Goal: Task Accomplishment & Management: Use online tool/utility

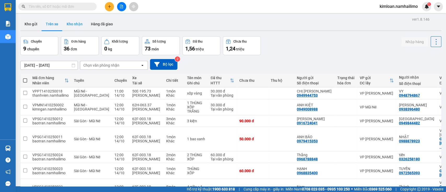
click at [68, 22] on button "Kho nhận" at bounding box center [74, 24] width 24 height 13
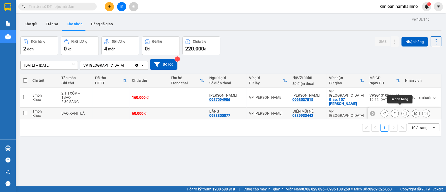
click at [402, 109] on button at bounding box center [405, 113] width 7 height 9
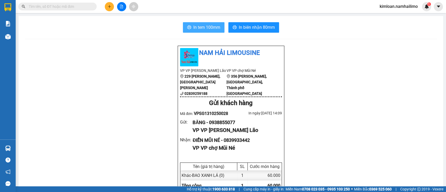
click at [194, 25] on span "In tem 100mm" at bounding box center [206, 27] width 27 height 7
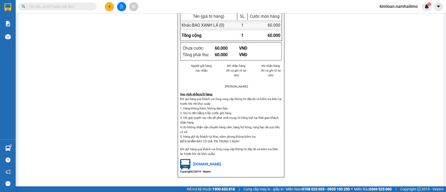
scroll to position [174, 0]
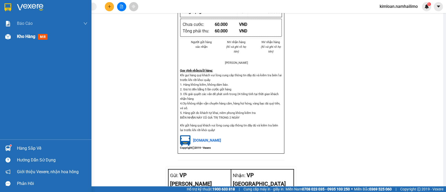
click at [29, 35] on span "Kho hàng" at bounding box center [26, 36] width 18 height 5
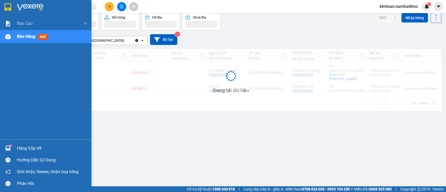
scroll to position [24, 0]
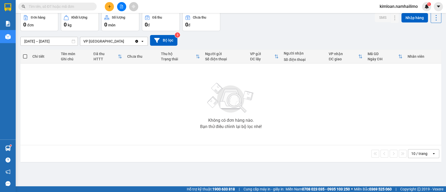
click at [120, 40] on div "VP [GEOGRAPHIC_DATA]" at bounding box center [107, 41] width 54 height 8
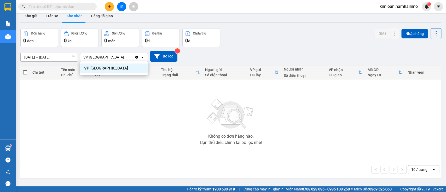
scroll to position [0, 0]
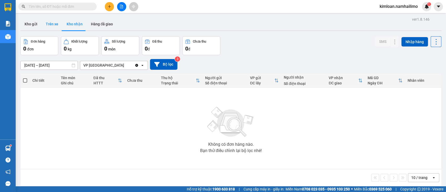
click at [51, 18] on button "Trên xe" at bounding box center [52, 24] width 21 height 13
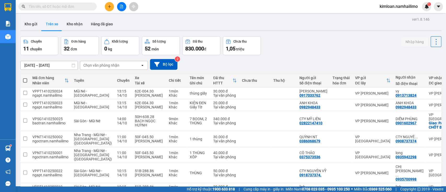
click at [105, 64] on div "Chọn văn phòng nhận" at bounding box center [101, 65] width 36 height 5
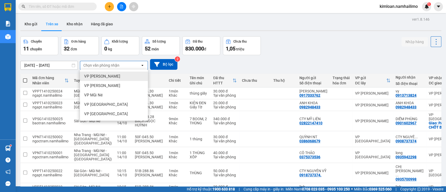
click at [121, 74] on div "VP [PERSON_NAME]" at bounding box center [114, 76] width 68 height 9
